Goal: Task Accomplishment & Management: Manage account settings

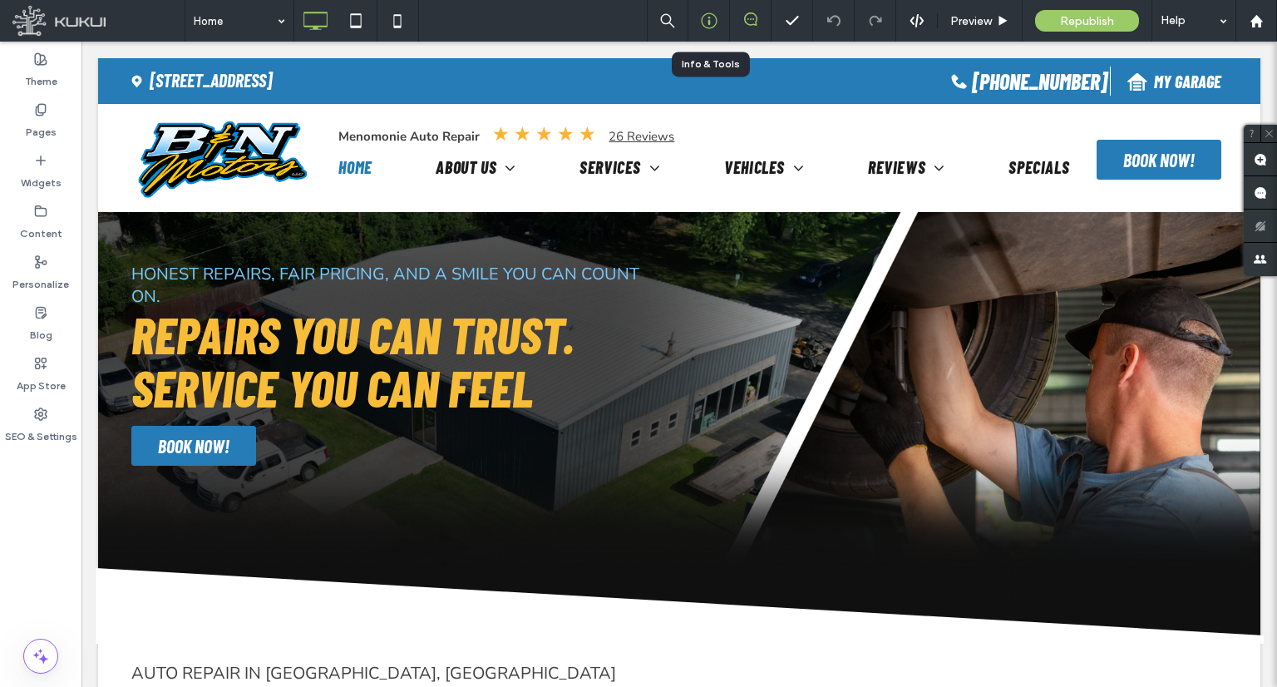
click at [713, 13] on icon at bounding box center [709, 20] width 17 height 17
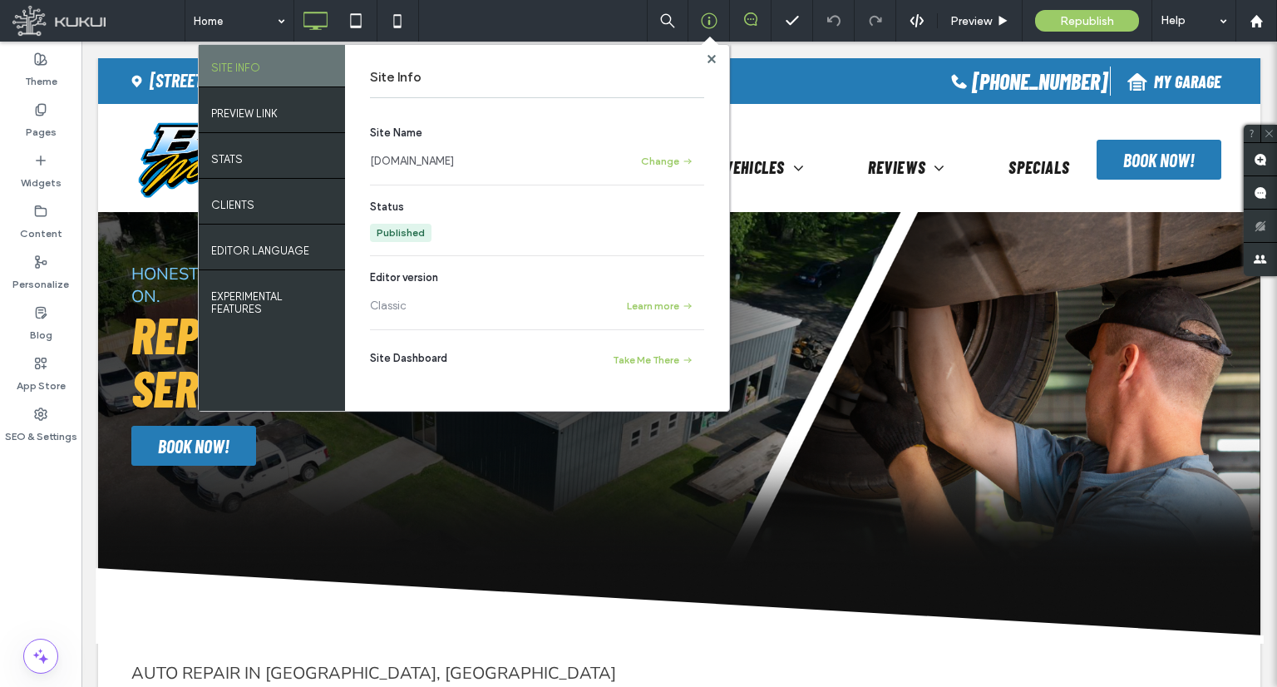
click at [423, 163] on link "[DOMAIN_NAME]" at bounding box center [412, 161] width 84 height 17
click at [715, 62] on use at bounding box center [711, 58] width 8 height 8
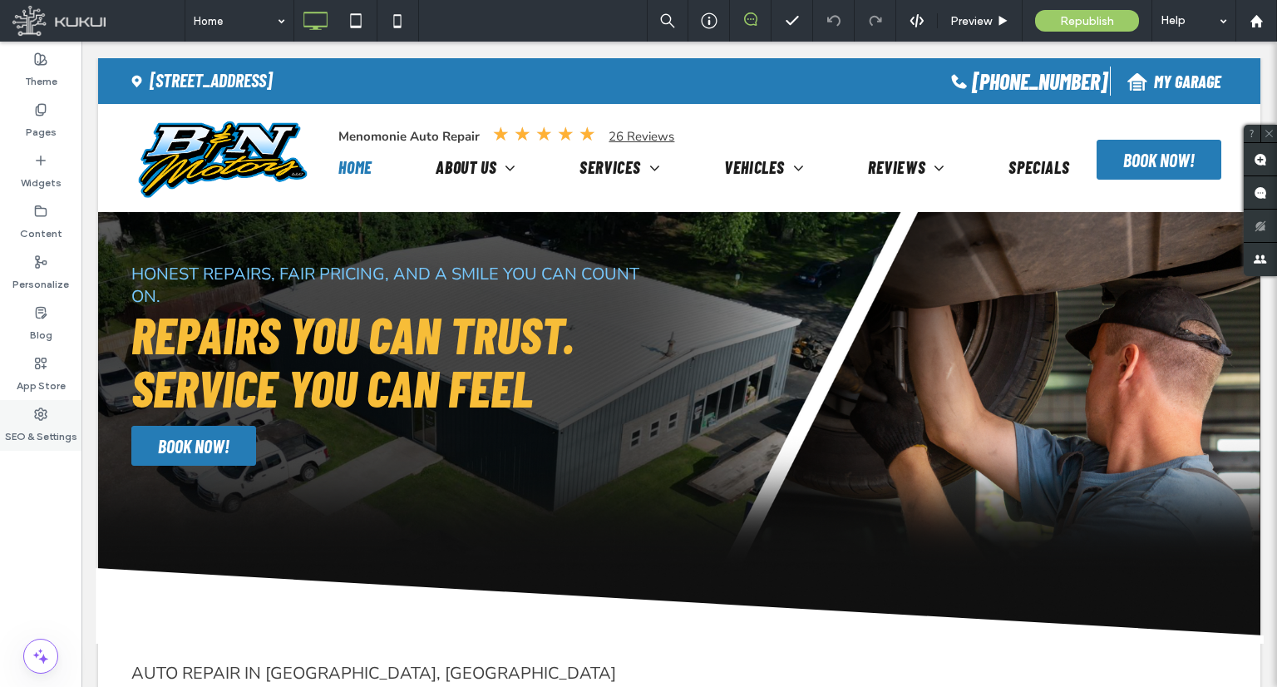
drag, startPoint x: 29, startPoint y: 441, endPoint x: 37, endPoint y: 428, distance: 15.7
click at [31, 438] on label "SEO & Settings" at bounding box center [41, 432] width 72 height 23
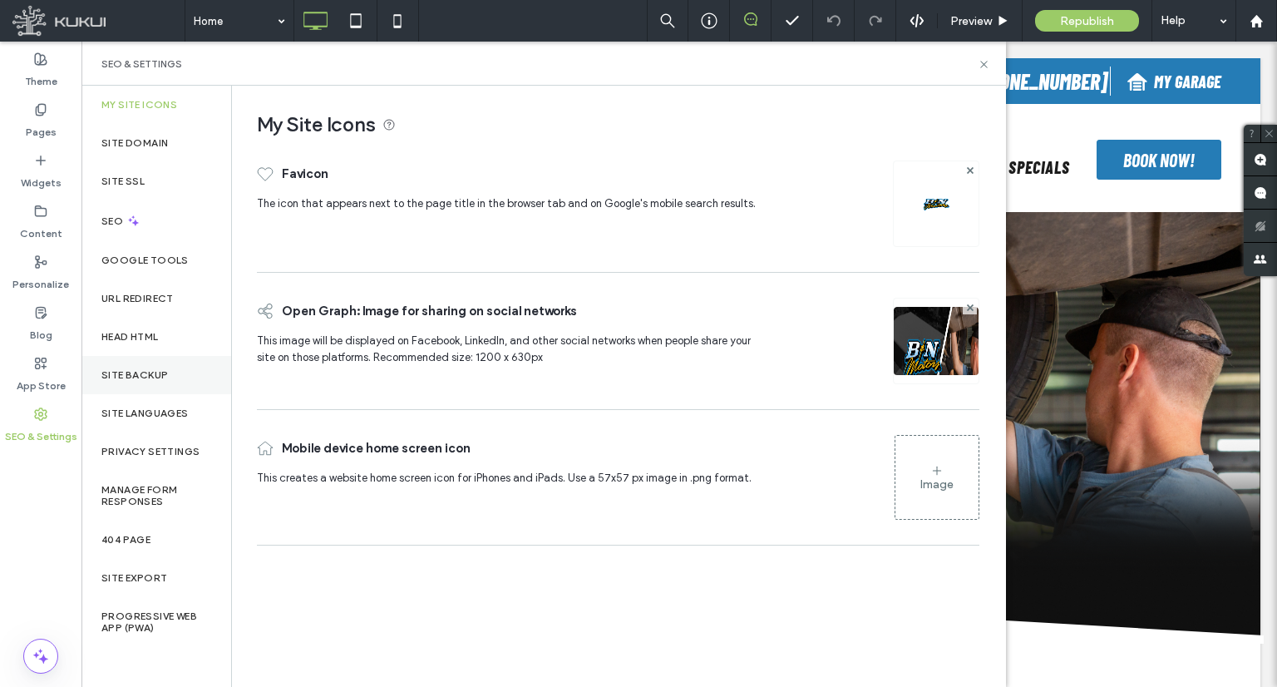
click at [143, 372] on label "Site Backup" at bounding box center [134, 375] width 67 height 12
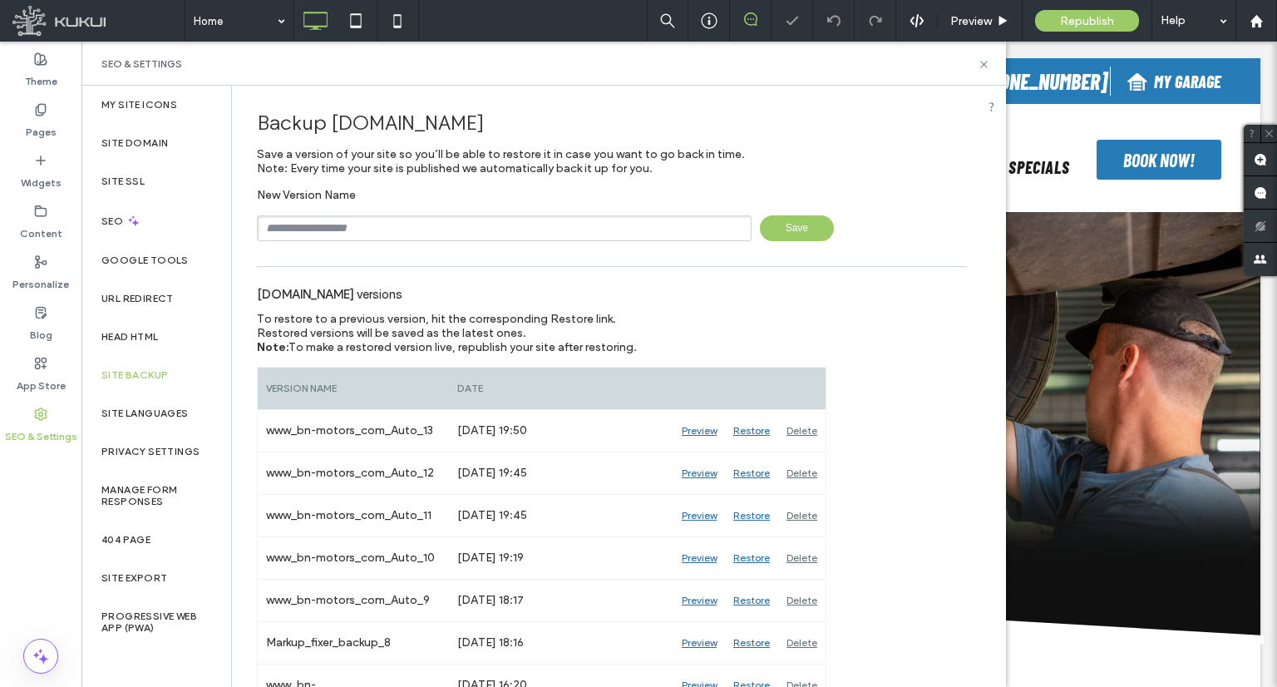
click at [352, 224] on input "text" at bounding box center [504, 228] width 495 height 26
click at [427, 225] on input "**********" at bounding box center [504, 228] width 495 height 26
type input "**********"
click at [808, 238] on span "Save" at bounding box center [797, 228] width 74 height 26
click at [43, 230] on label "Content" at bounding box center [41, 229] width 42 height 23
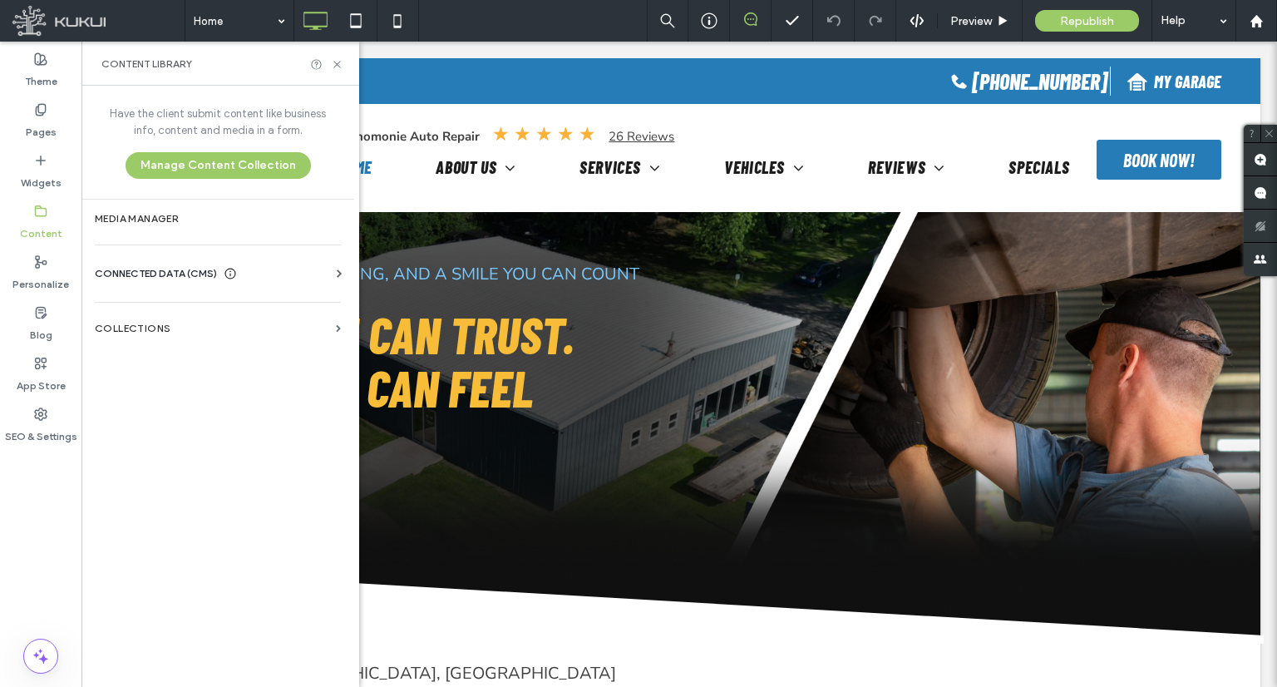
click at [159, 279] on span "CONNECTED DATA (CMS)" at bounding box center [156, 273] width 122 height 17
click at [226, 342] on section "Business Text" at bounding box center [221, 352] width 253 height 38
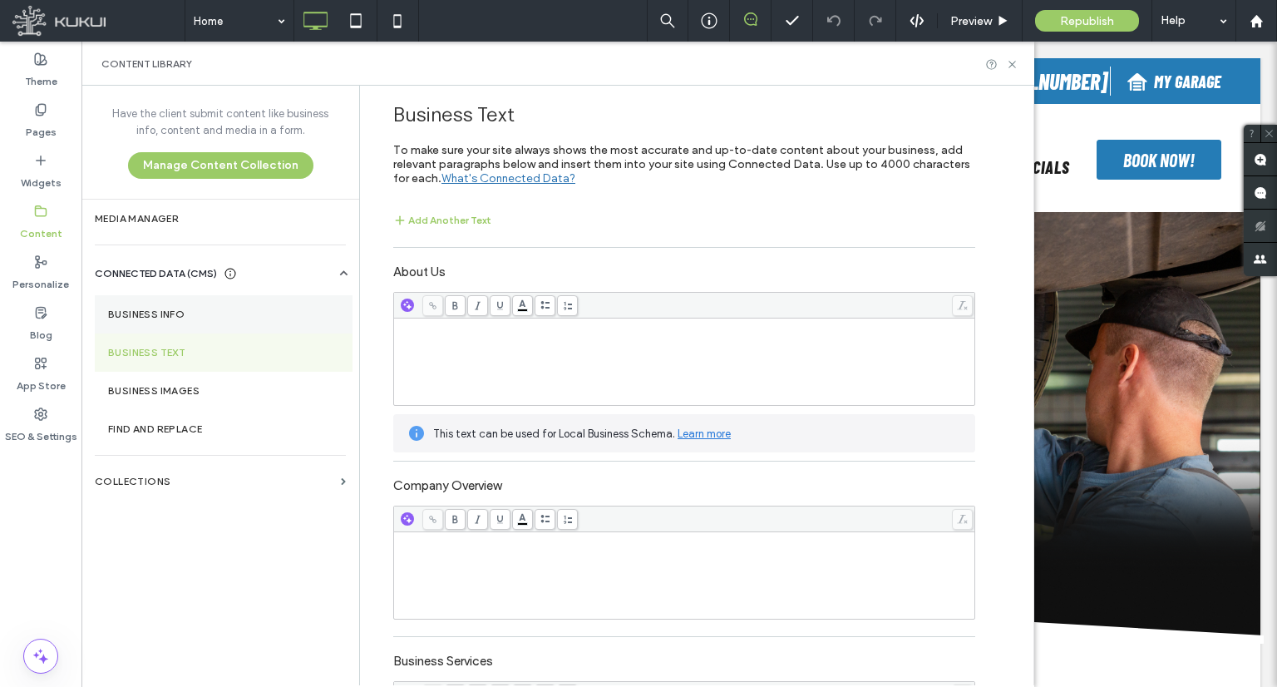
click at [201, 310] on label "Business Info" at bounding box center [223, 314] width 231 height 12
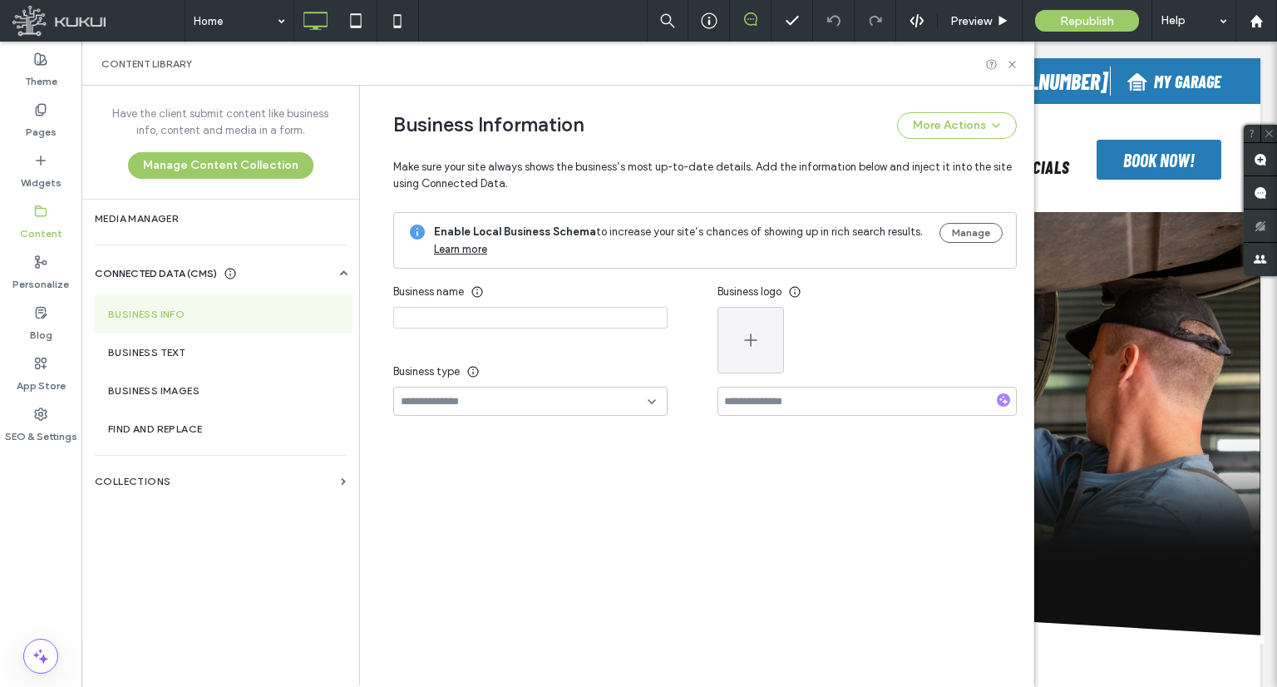
type input "**********"
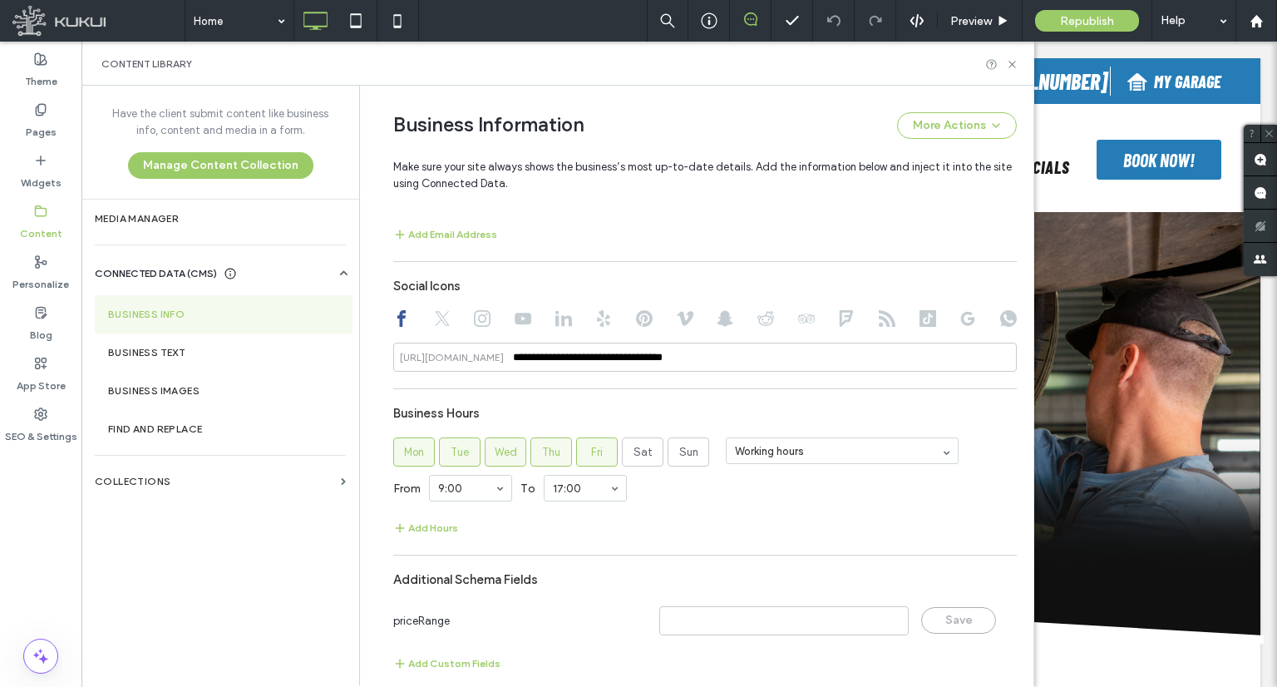
scroll to position [923, 0]
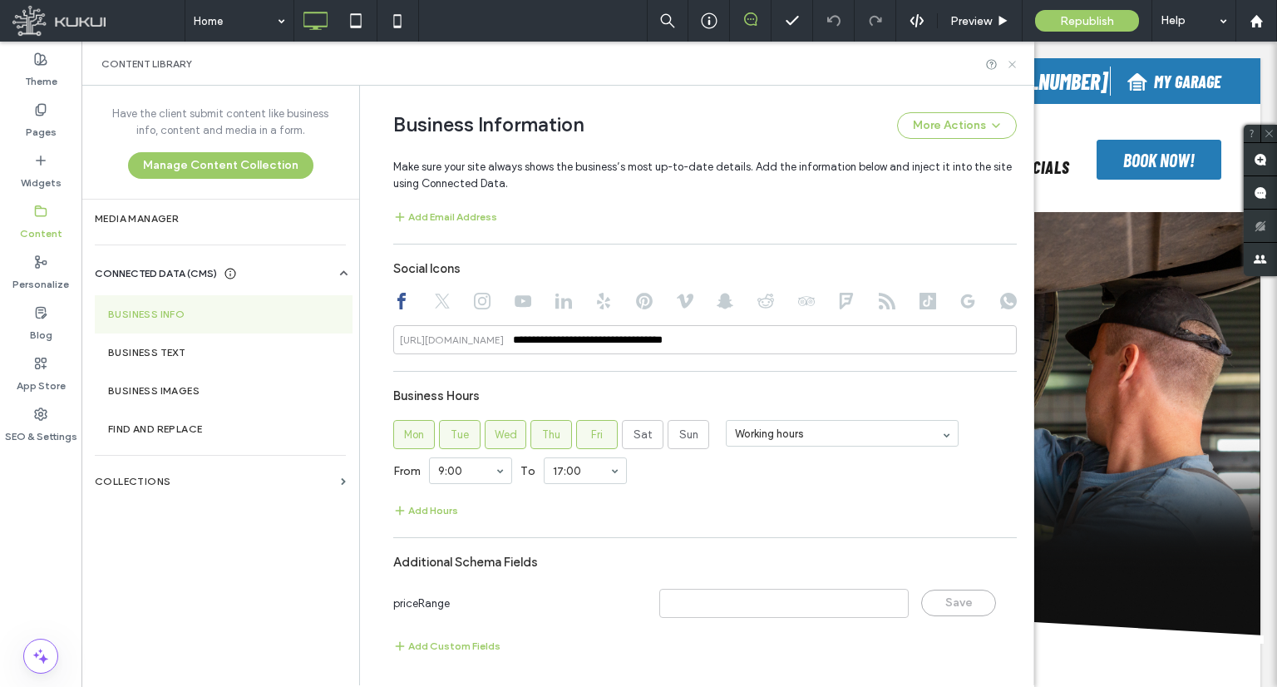
drag, startPoint x: 1009, startPoint y: 62, endPoint x: 926, endPoint y: 19, distance: 93.3
click at [1009, 62] on icon at bounding box center [1012, 64] width 12 height 12
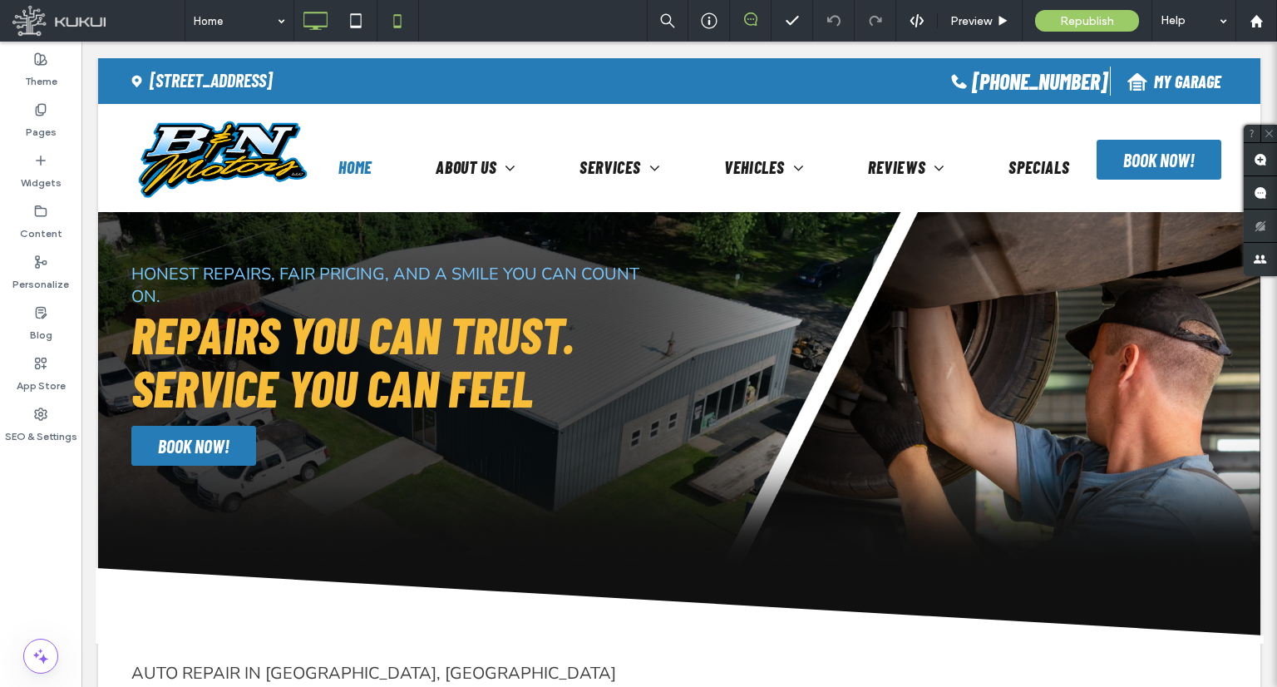
scroll to position [0, 0]
click at [12, 436] on label "SEO & Settings" at bounding box center [41, 432] width 72 height 23
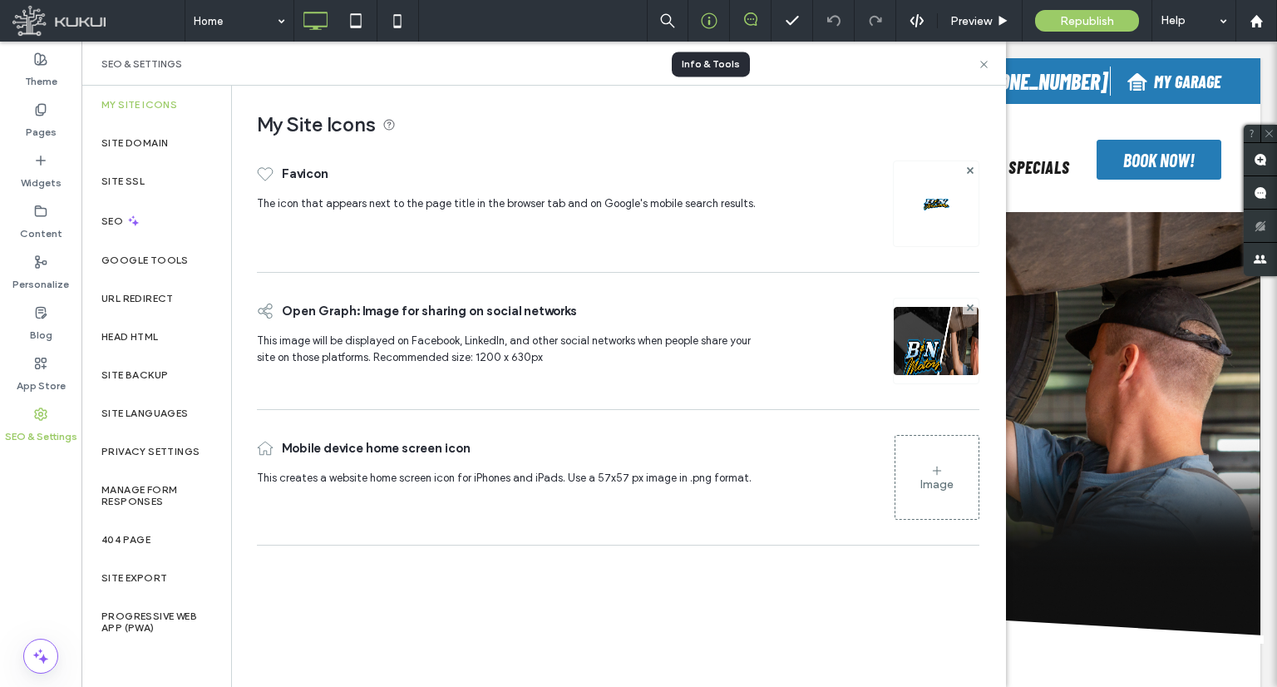
click at [725, 24] on div at bounding box center [708, 20] width 41 height 17
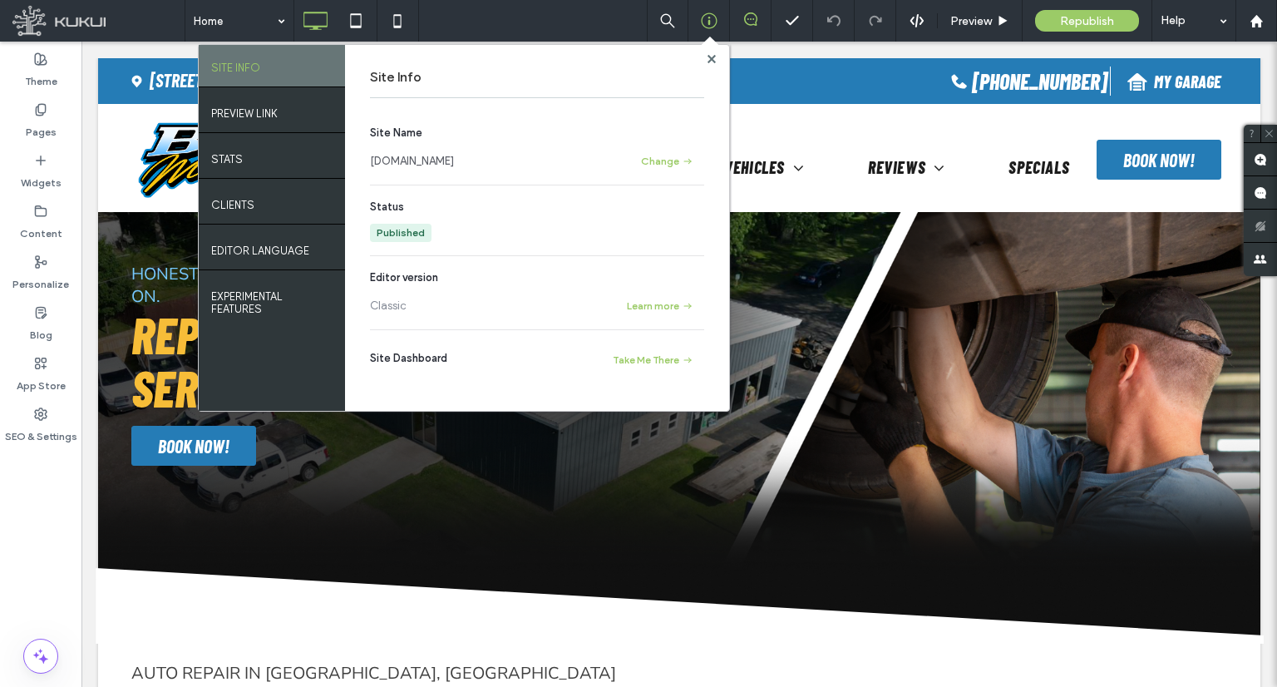
click at [688, 341] on div "Site Name [DOMAIN_NAME] Change Status Published Editor version Classic Learn mo…" at bounding box center [537, 253] width 334 height 296
click at [685, 350] on button "Take Me There" at bounding box center [652, 360] width 103 height 20
click at [708, 57] on use at bounding box center [711, 58] width 8 height 8
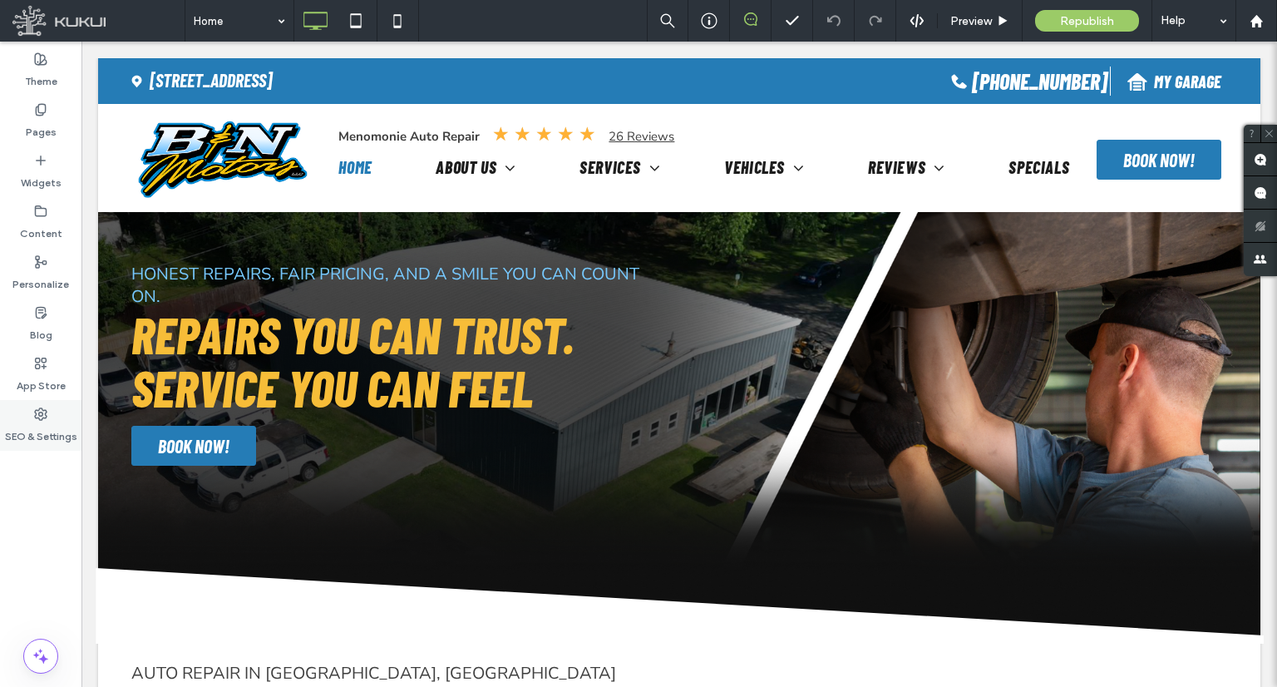
drag, startPoint x: 41, startPoint y: 423, endPoint x: 50, endPoint y: 407, distance: 19.0
click at [41, 422] on label "SEO & Settings" at bounding box center [41, 432] width 72 height 23
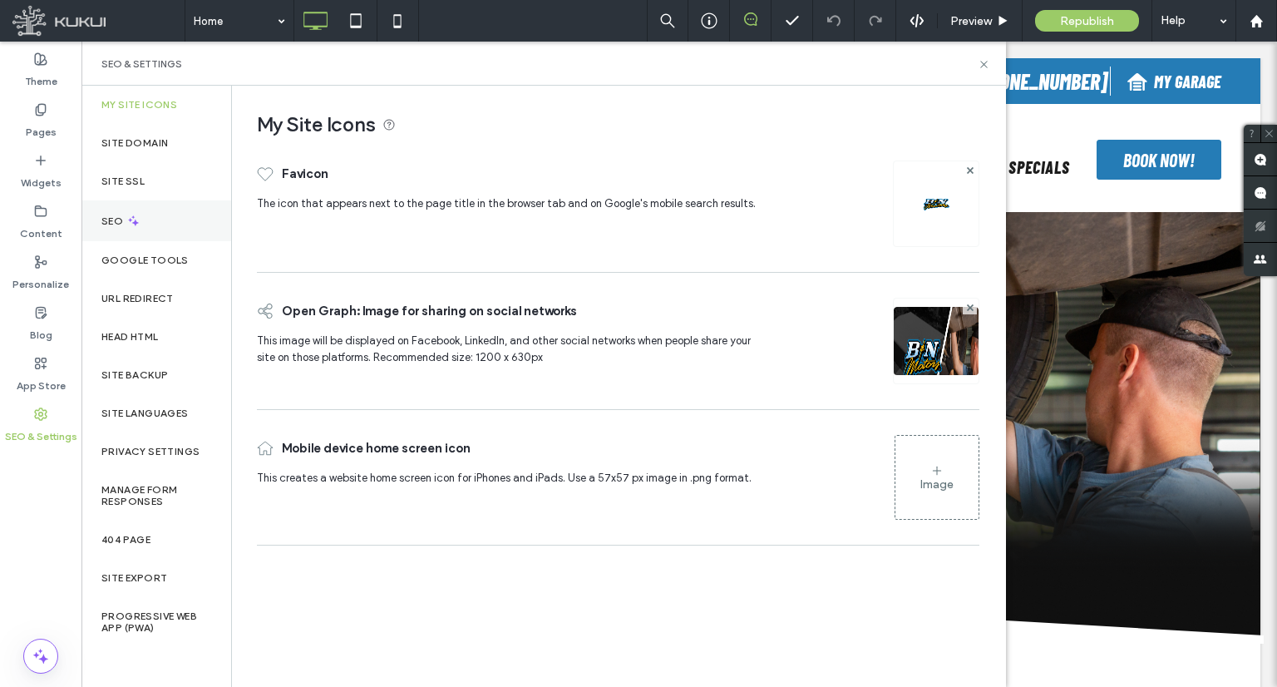
click at [155, 227] on div "SEO" at bounding box center [156, 220] width 150 height 41
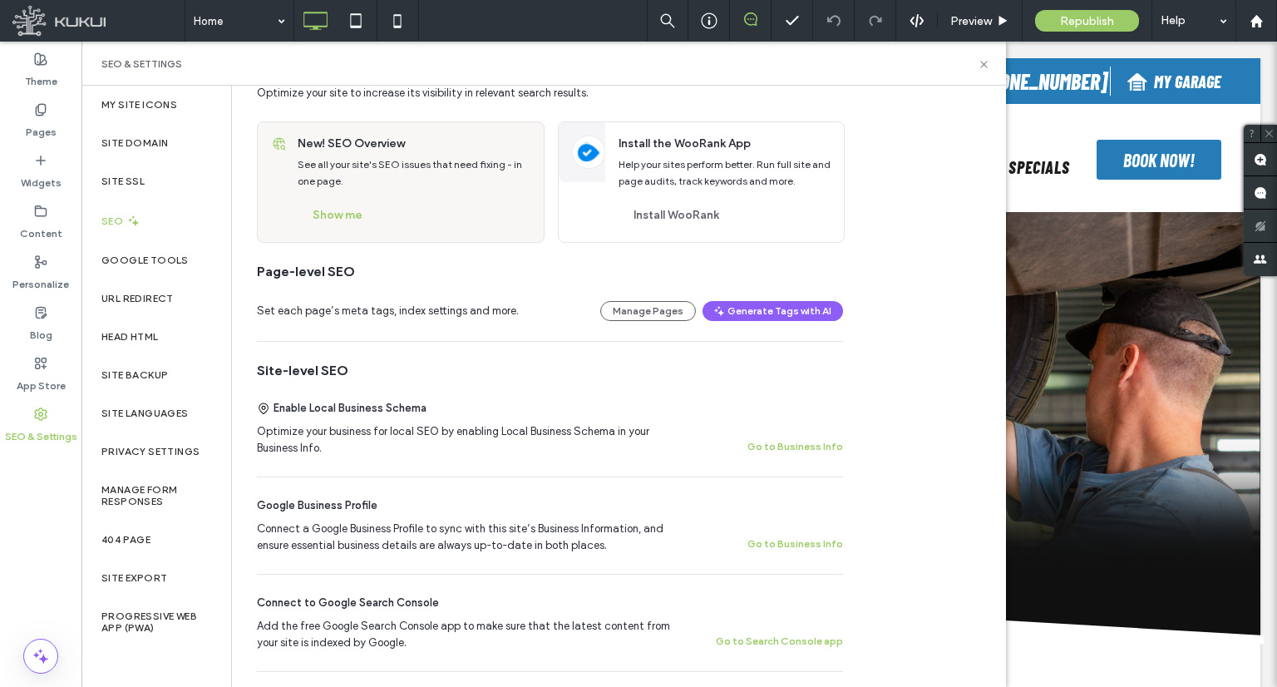
scroll to position [166, 0]
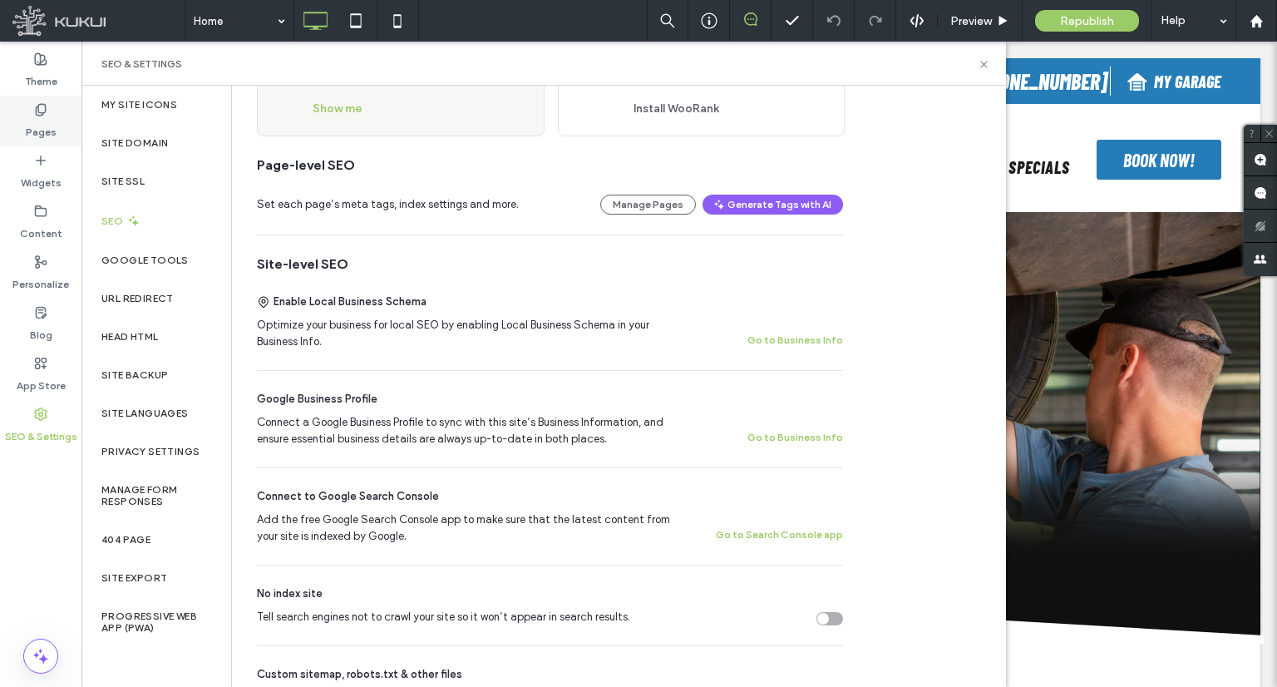
click at [44, 103] on icon at bounding box center [40, 109] width 13 height 13
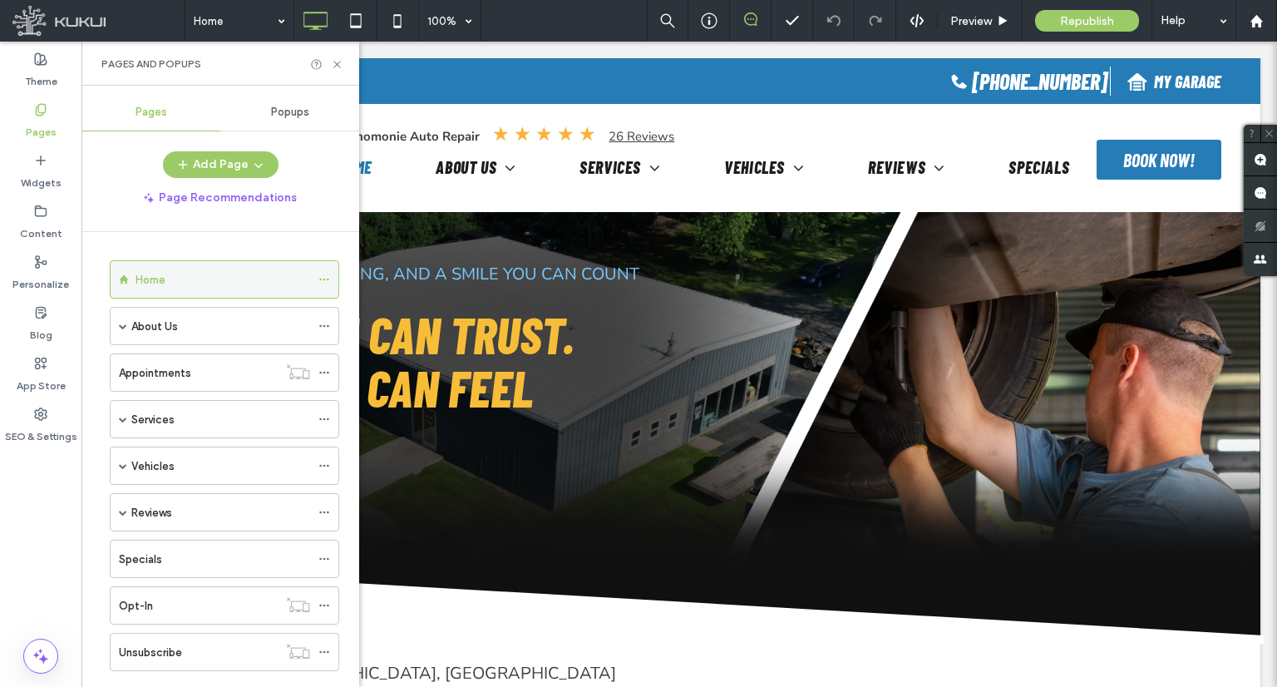
click at [333, 276] on div at bounding box center [328, 279] width 20 height 25
click at [323, 279] on icon at bounding box center [324, 280] width 12 height 12
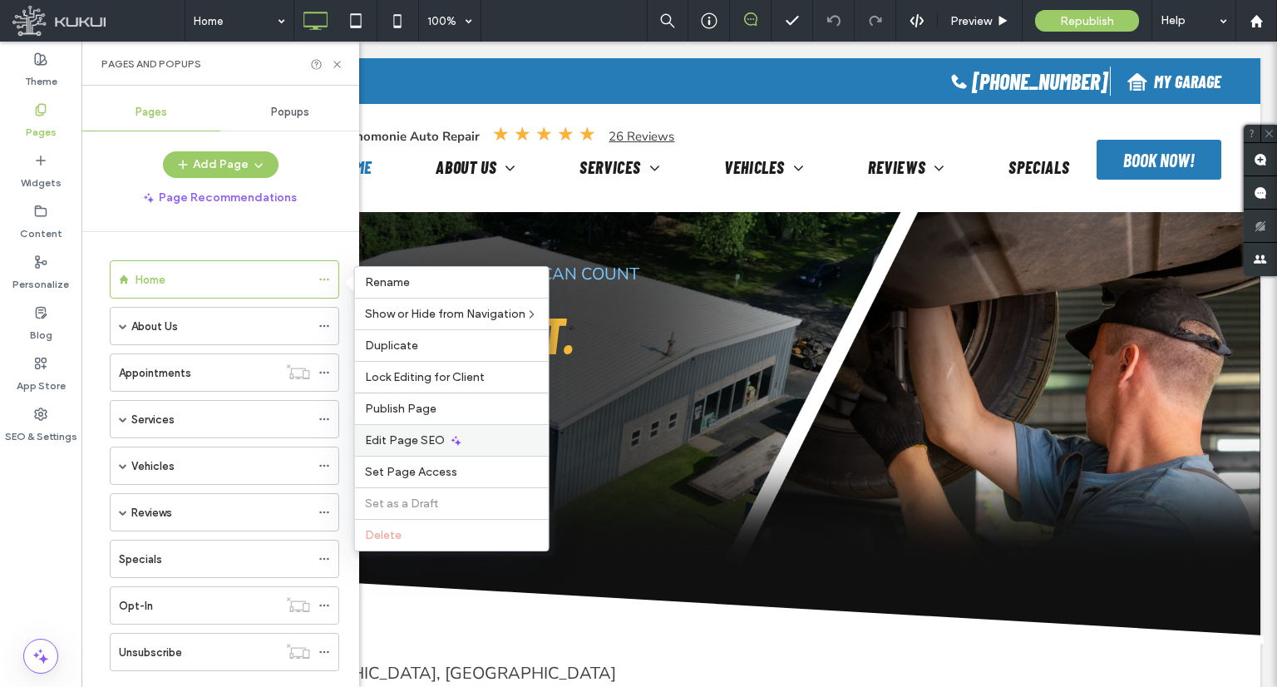
click at [407, 439] on span "Edit Page SEO" at bounding box center [405, 440] width 80 height 14
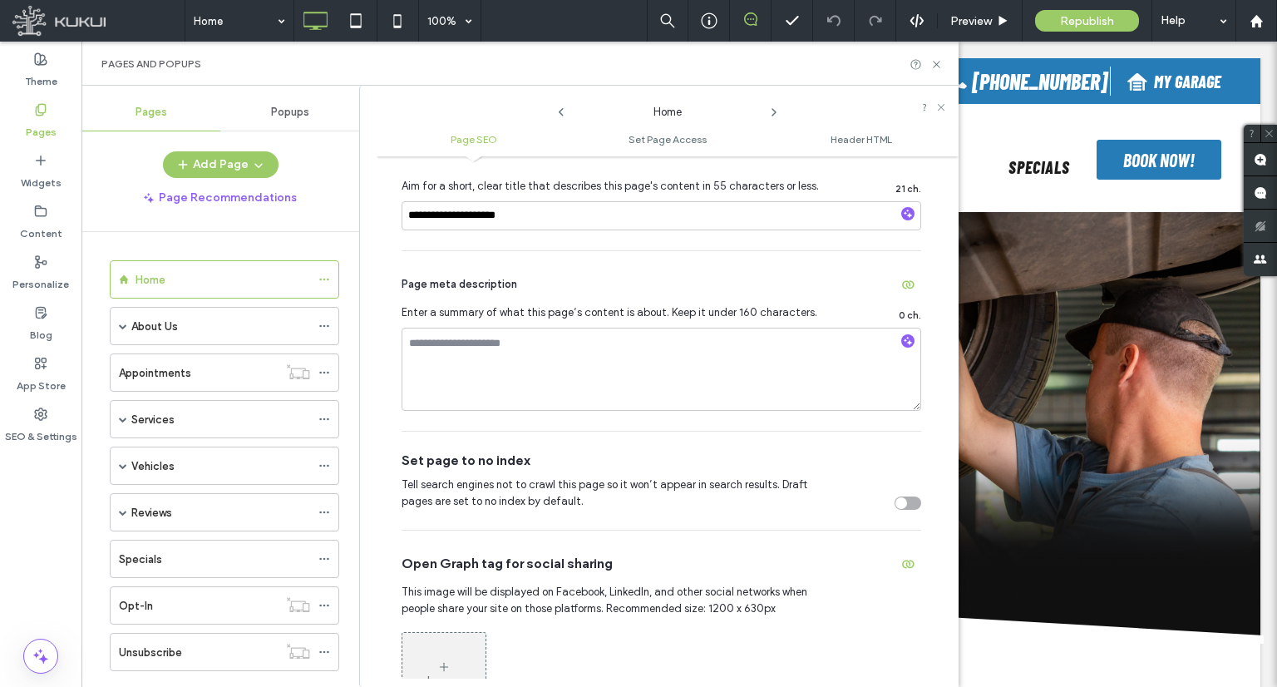
scroll to position [416, 0]
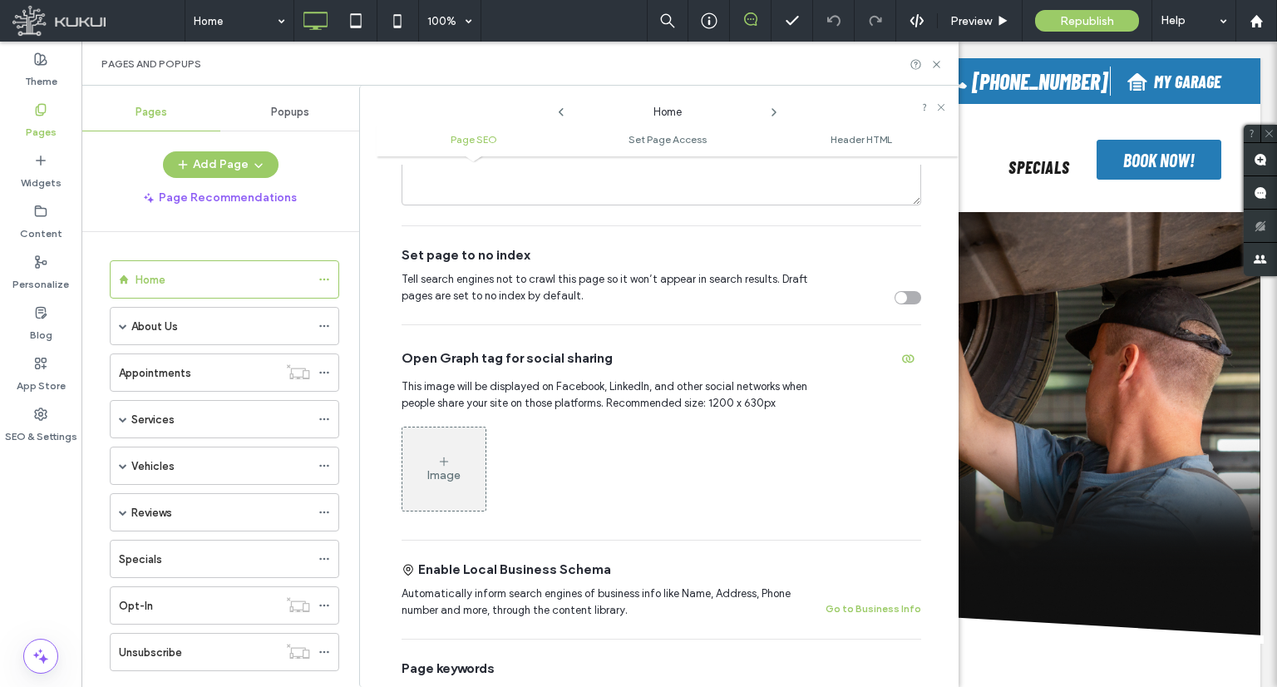
click at [772, 115] on icon at bounding box center [773, 112] width 13 height 13
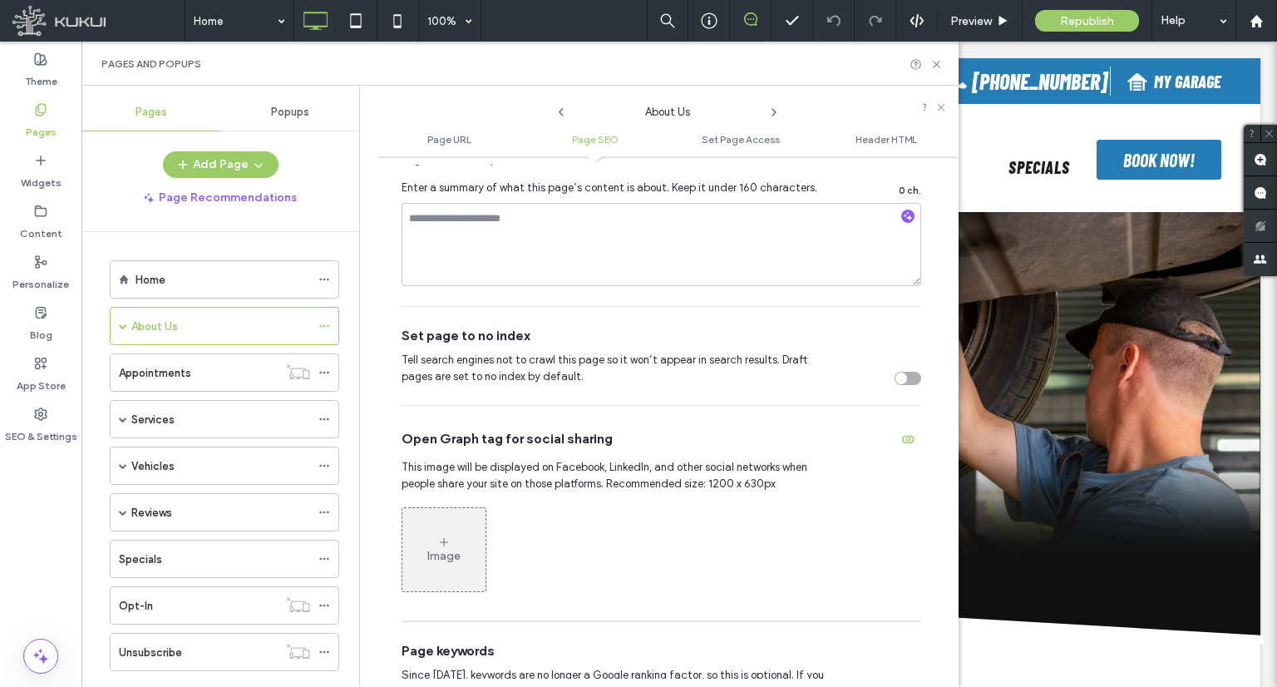
scroll to position [582, 0]
